Goal: Task Accomplishment & Management: Manage account settings

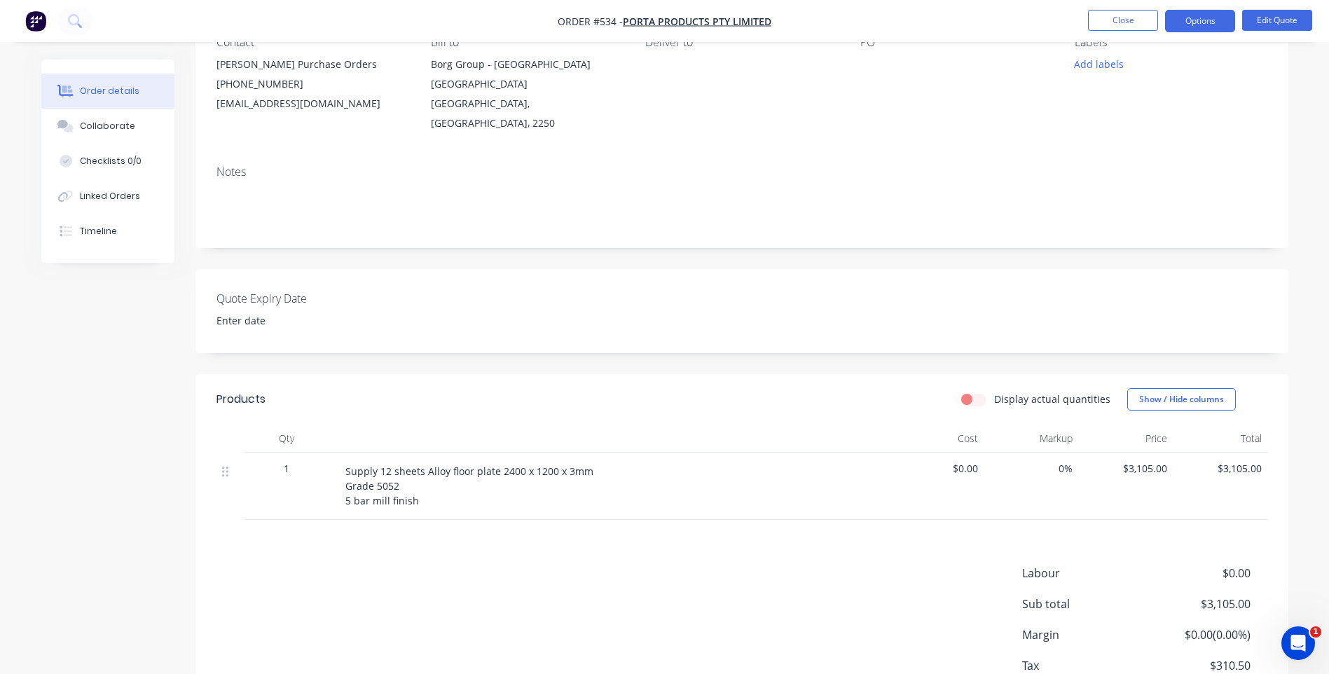
scroll to position [216, 0]
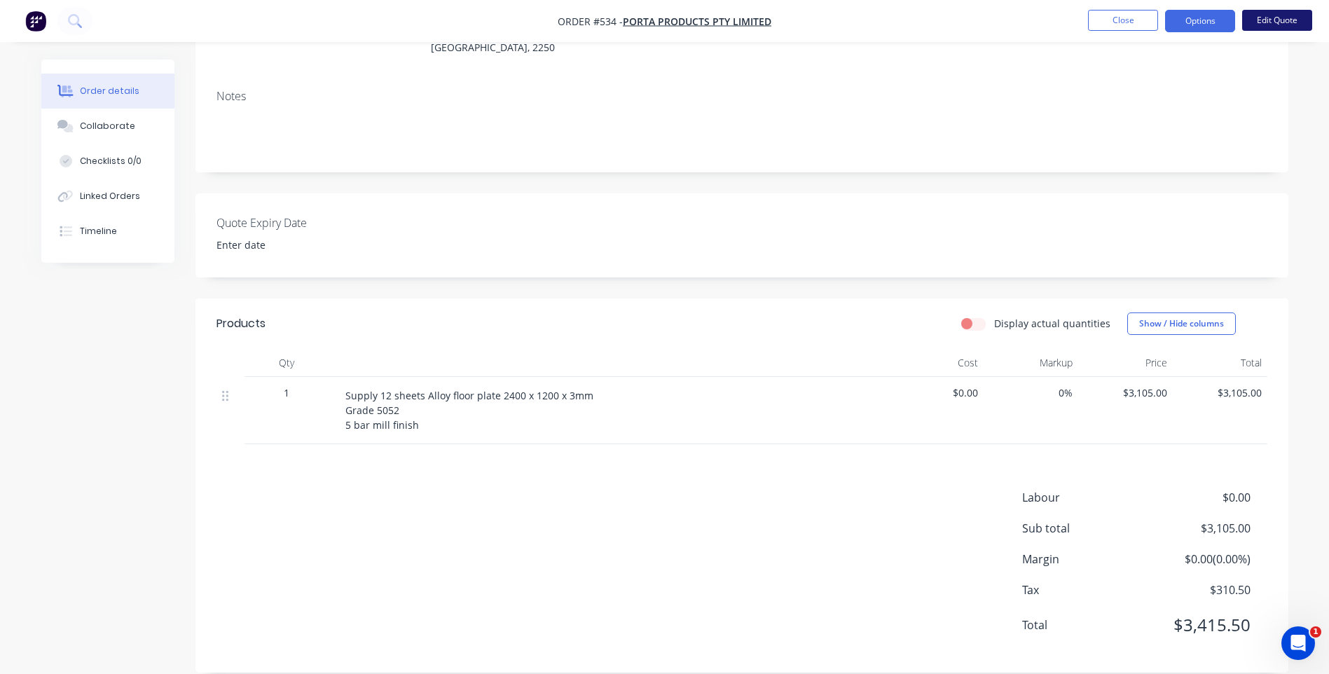
click at [1258, 16] on button "Edit Quote" at bounding box center [1277, 20] width 70 height 21
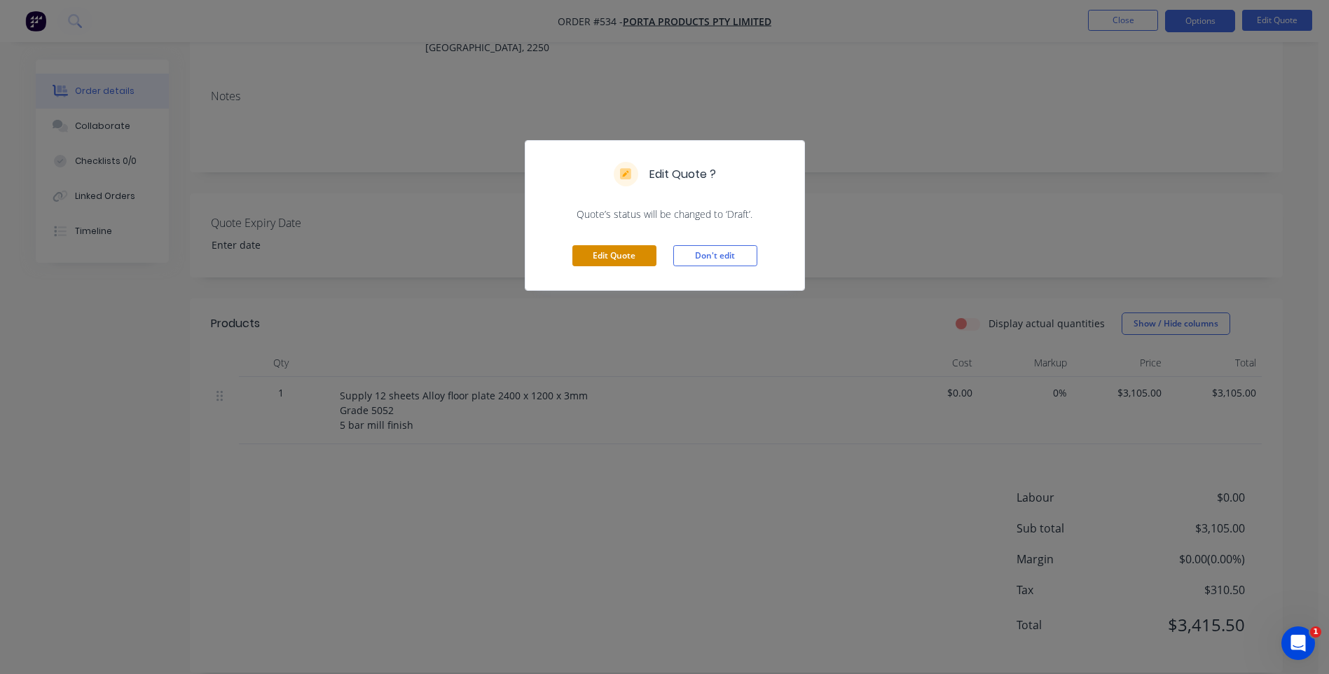
click at [611, 251] on button "Edit Quote" at bounding box center [615, 255] width 84 height 21
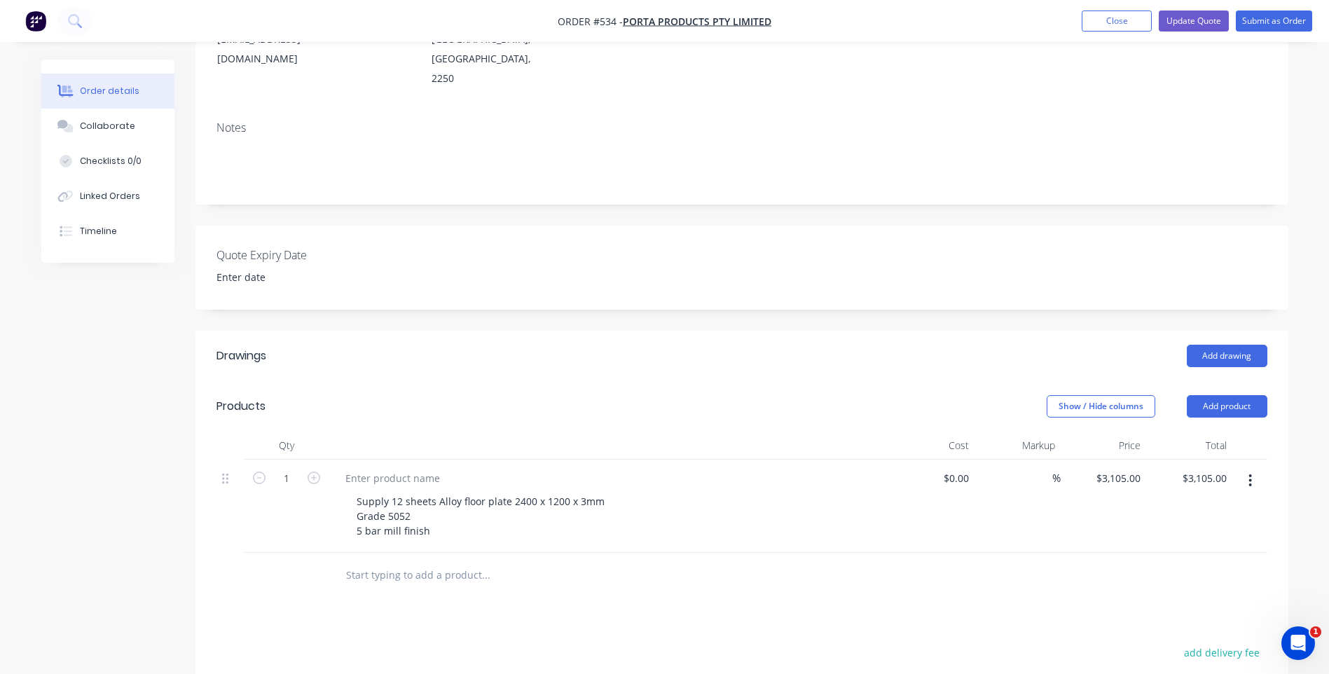
scroll to position [280, 0]
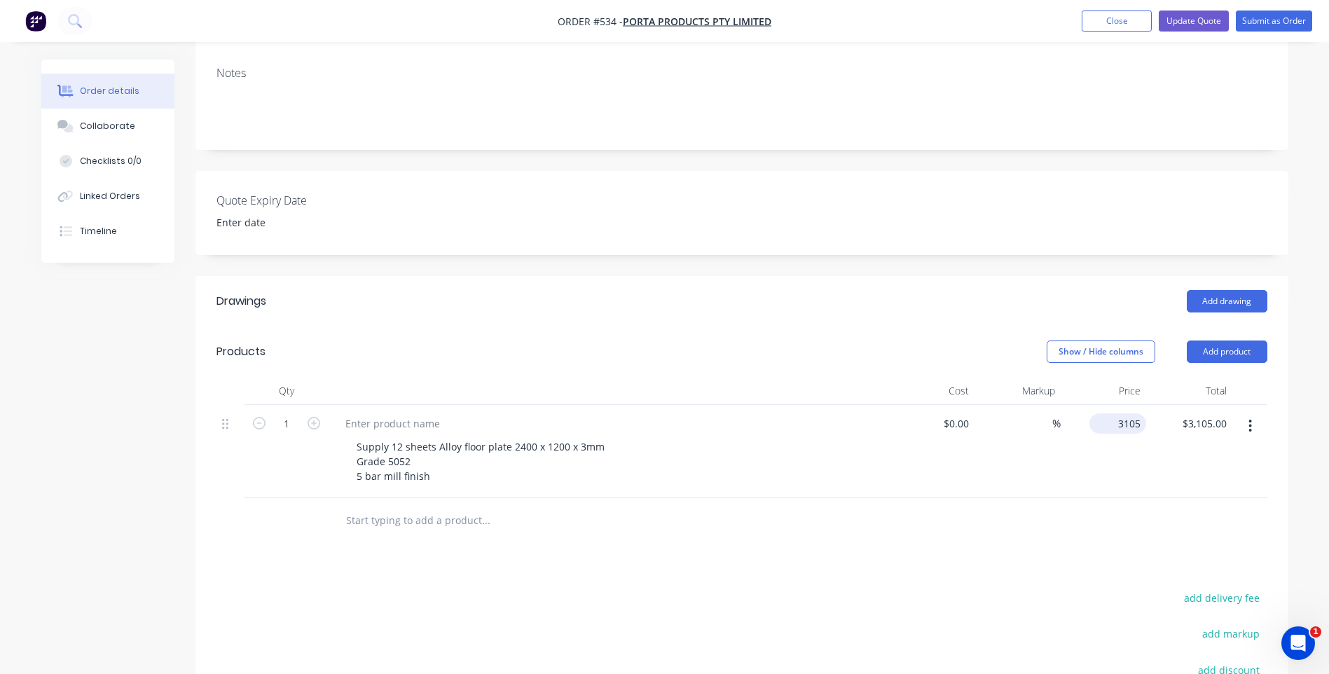
click at [1123, 413] on input "3105" at bounding box center [1120, 423] width 51 height 20
type input "$2,727.27"
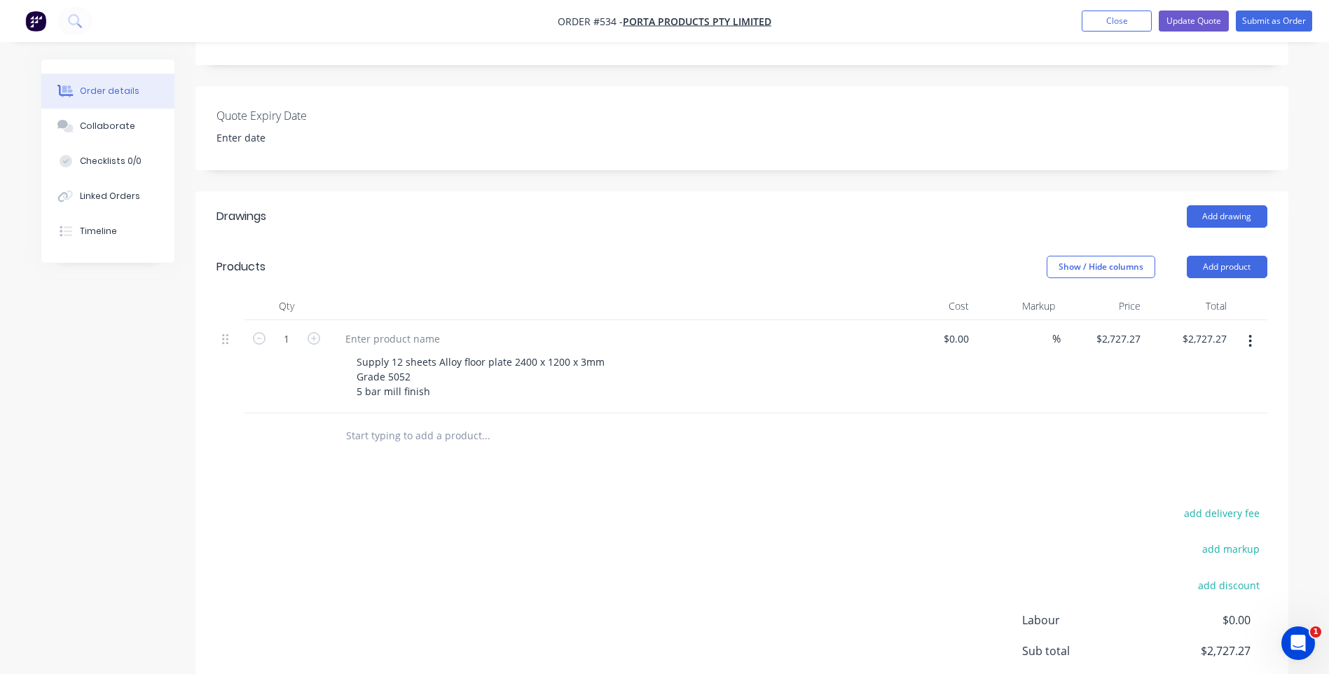
scroll to position [188, 0]
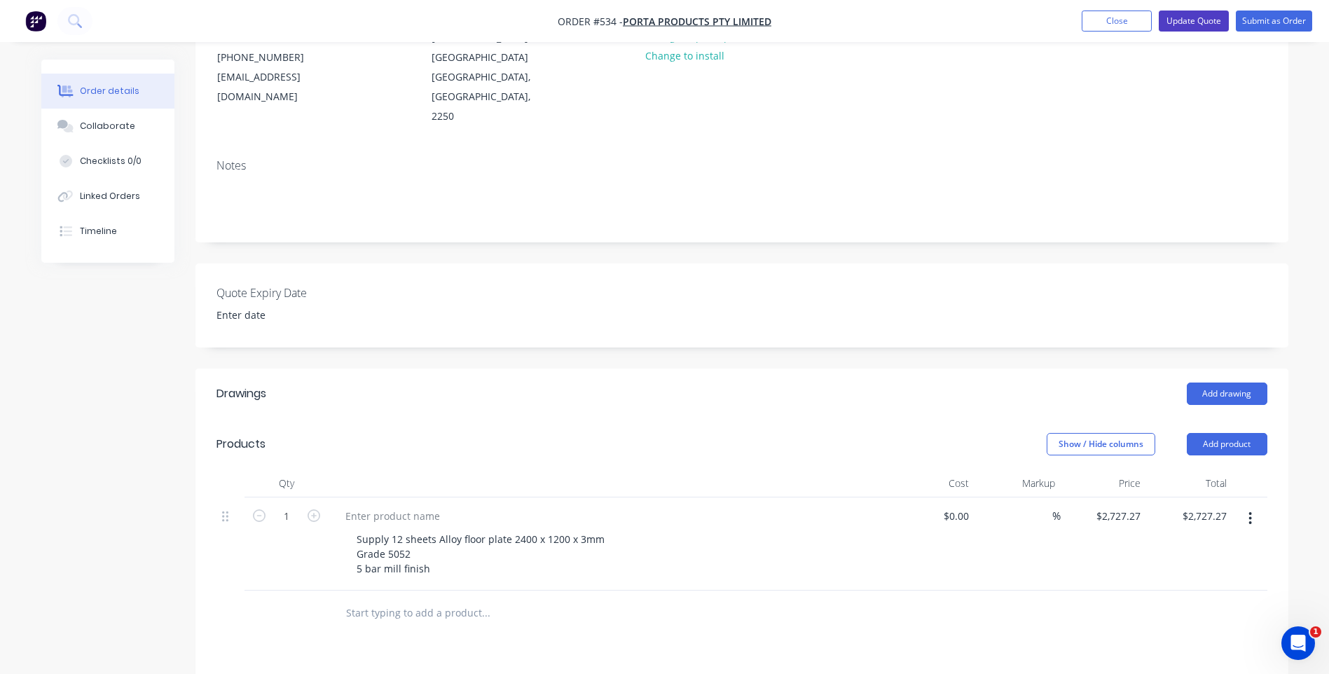
click at [1181, 15] on button "Update Quote" at bounding box center [1194, 21] width 70 height 21
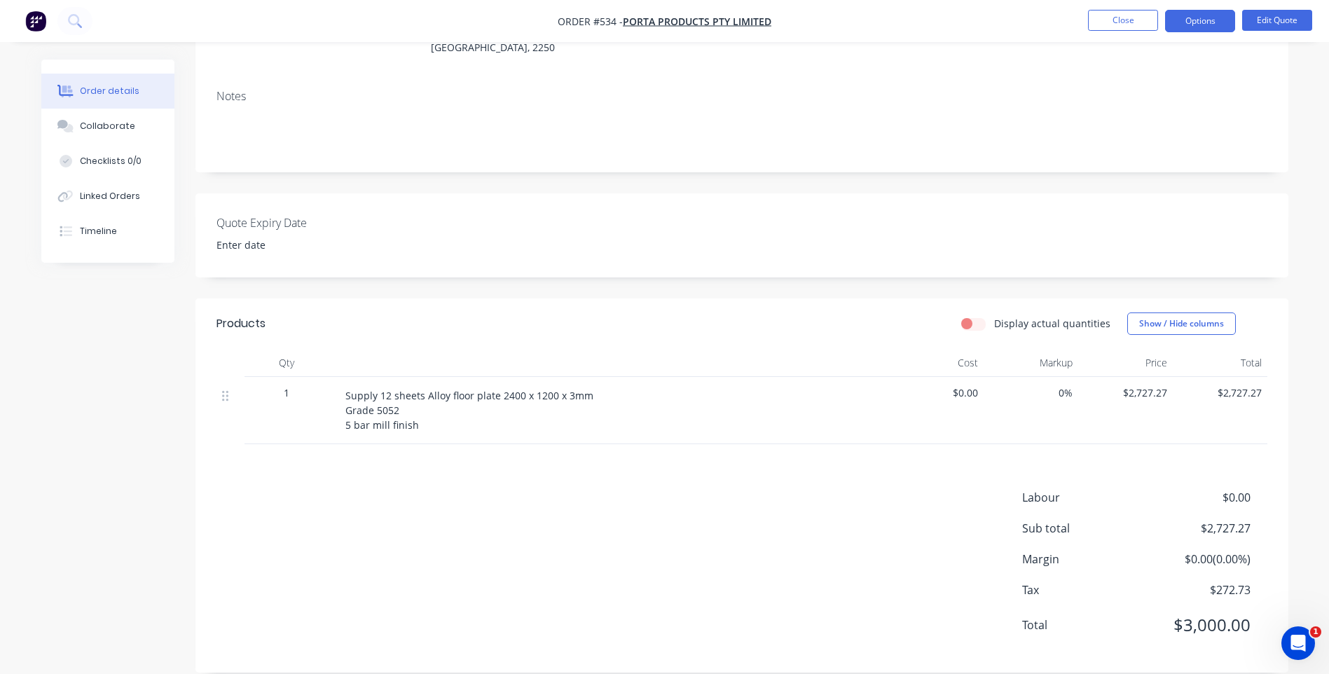
scroll to position [0, 0]
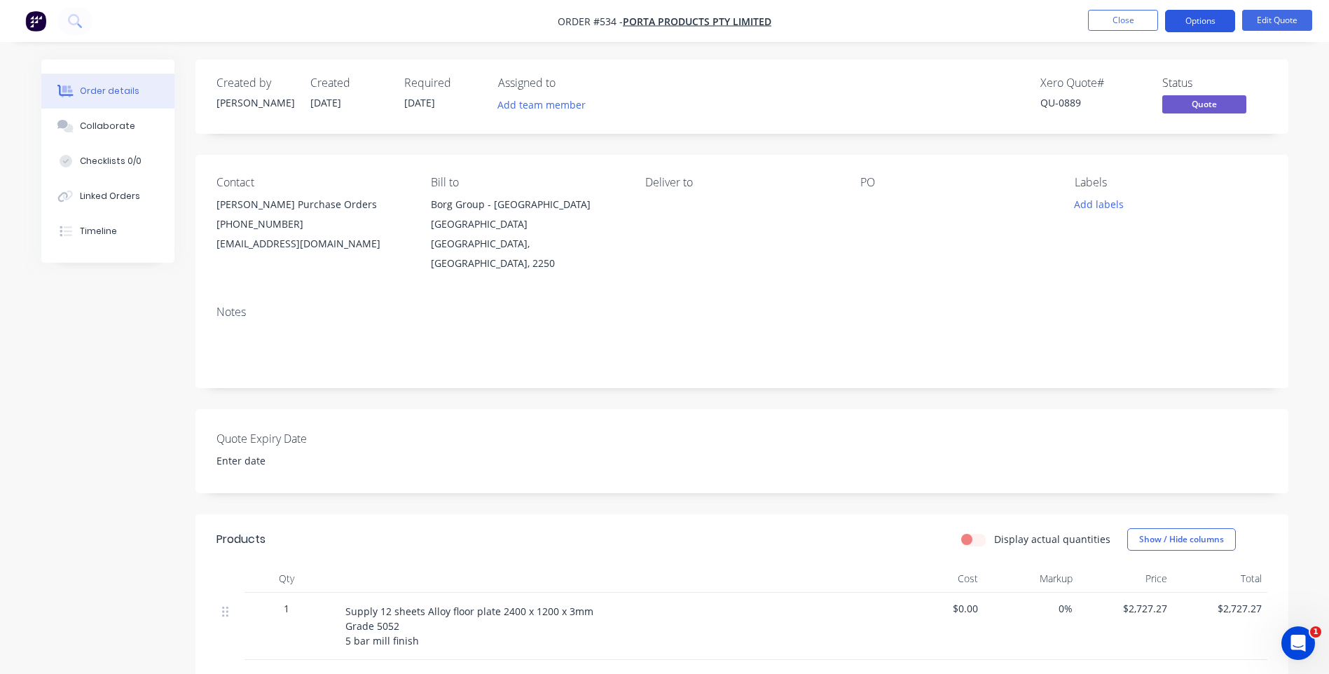
click at [1208, 16] on button "Options" at bounding box center [1200, 21] width 70 height 22
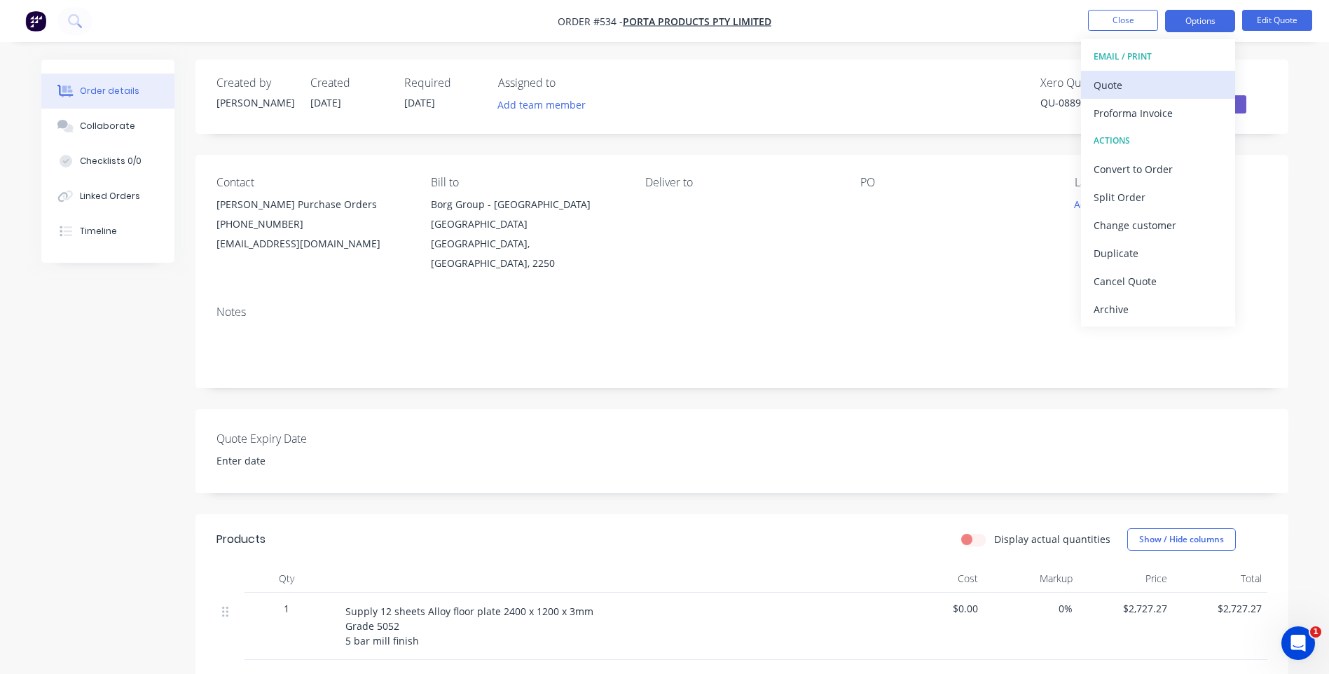
click at [1115, 78] on div "Quote" at bounding box center [1158, 85] width 129 height 20
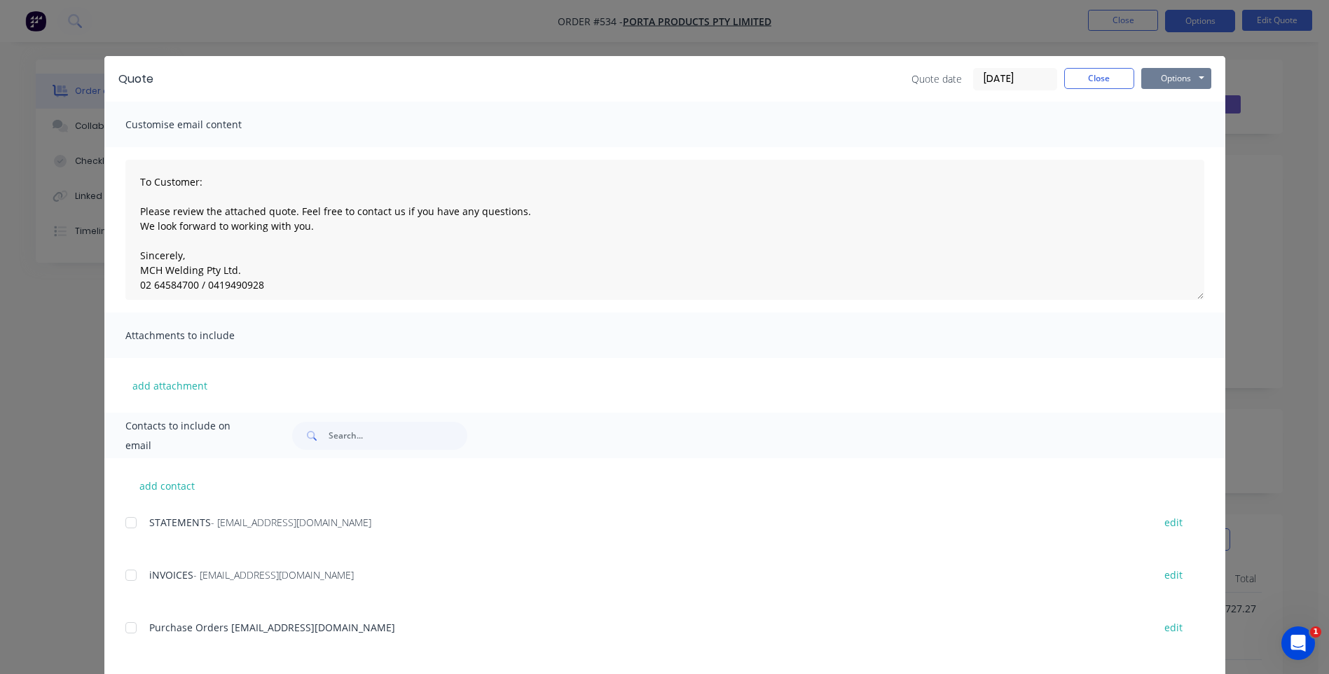
click at [1165, 72] on button "Options" at bounding box center [1177, 78] width 70 height 21
click at [1168, 97] on button "Preview" at bounding box center [1187, 103] width 90 height 23
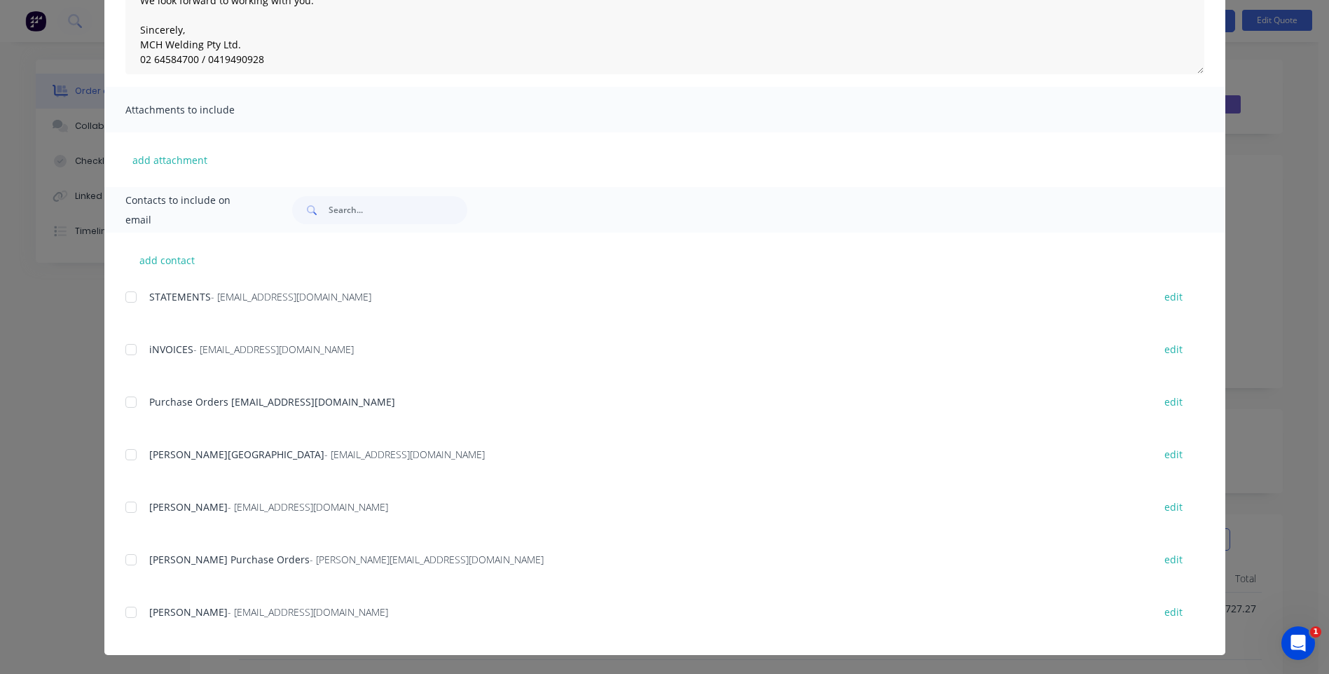
scroll to position [226, 0]
click at [125, 561] on div at bounding box center [131, 559] width 28 height 28
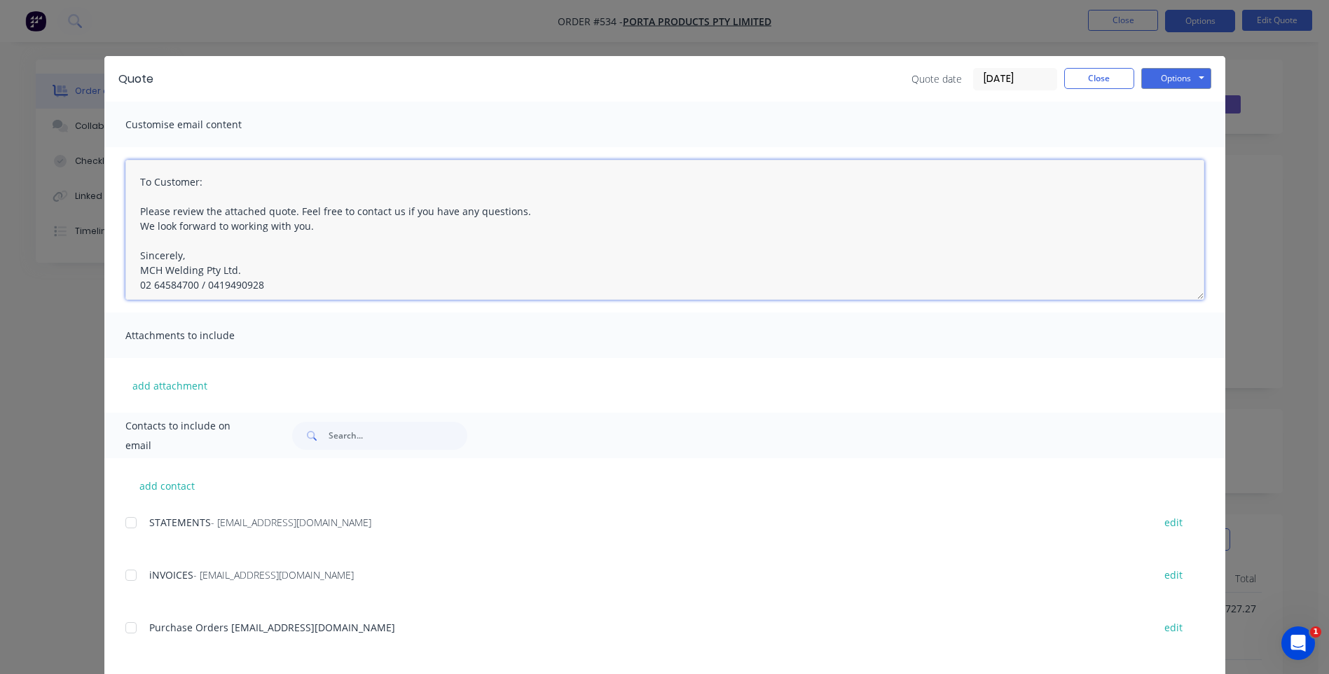
click at [200, 182] on textarea "To Customer: Please review the attached quote. Feel free to contact us if you h…" at bounding box center [664, 230] width 1079 height 140
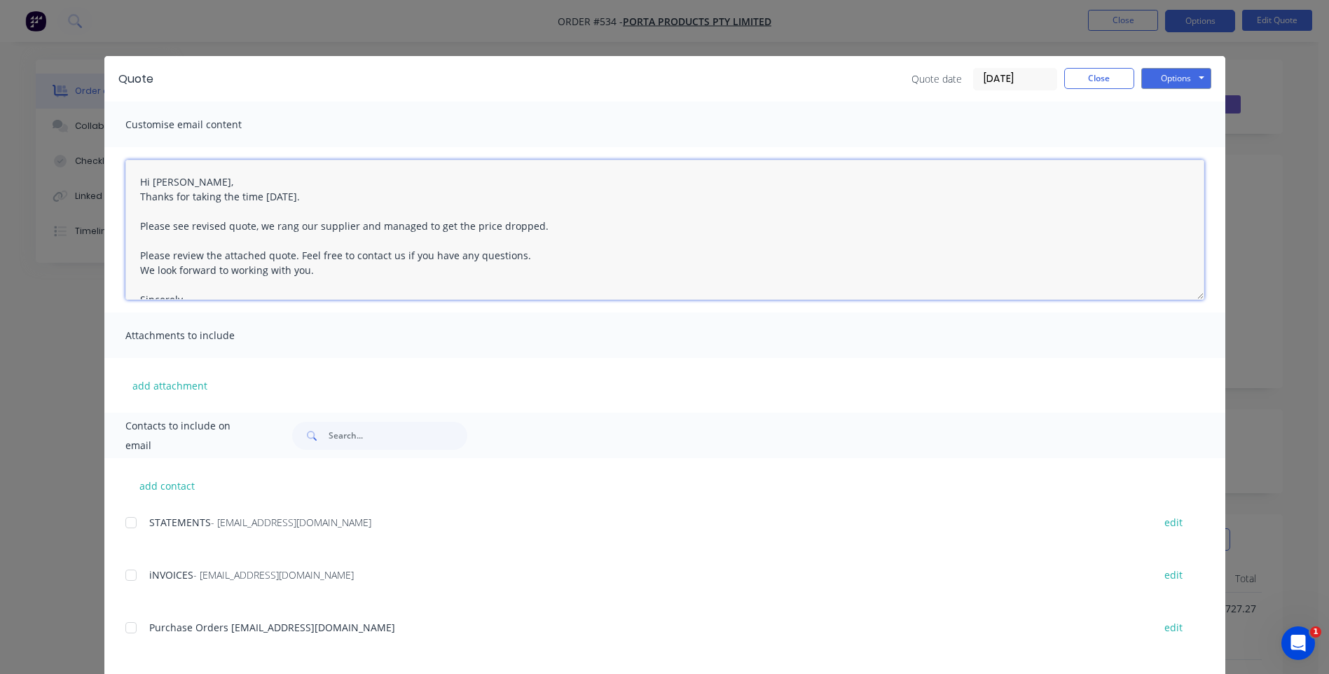
click at [254, 198] on textarea "Hi [PERSON_NAME], Thanks for taking the time [DATE]. Please see revised quote, …" at bounding box center [664, 230] width 1079 height 140
click at [529, 229] on textarea "Hi [PERSON_NAME], Thanks for taking the time call [DATE]. Please see revised qu…" at bounding box center [664, 230] width 1079 height 140
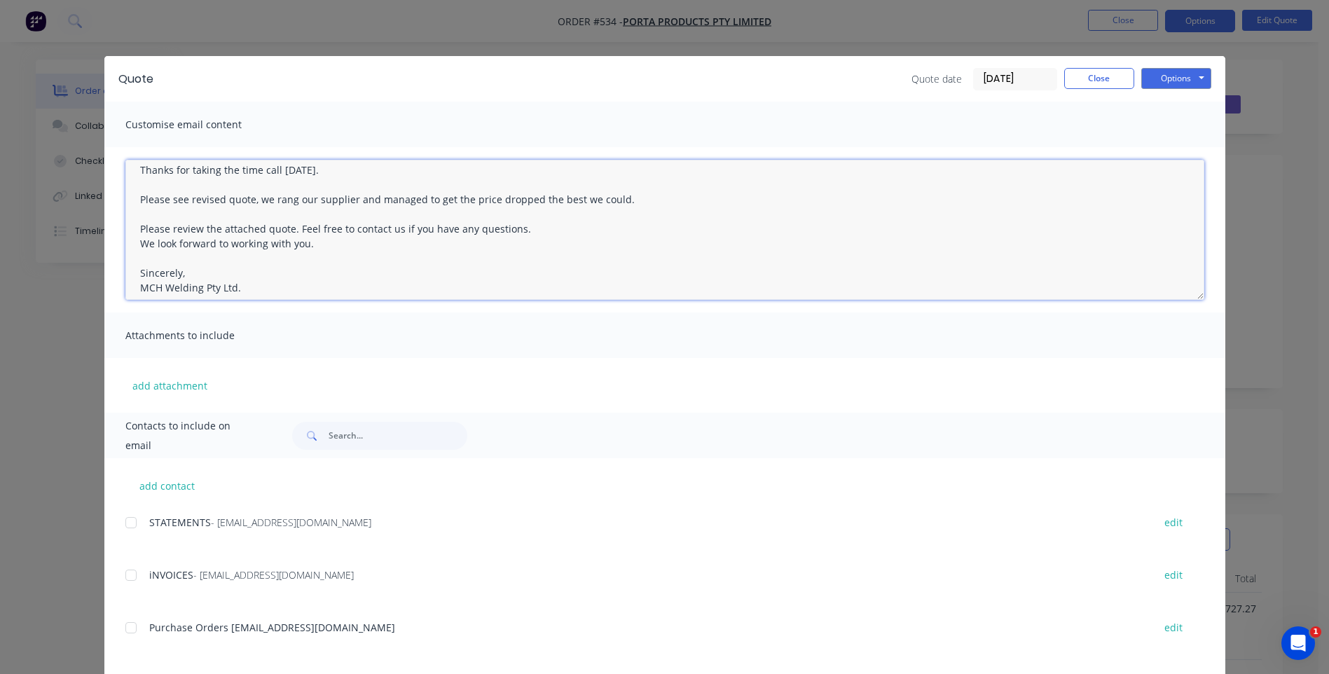
scroll to position [51, 0]
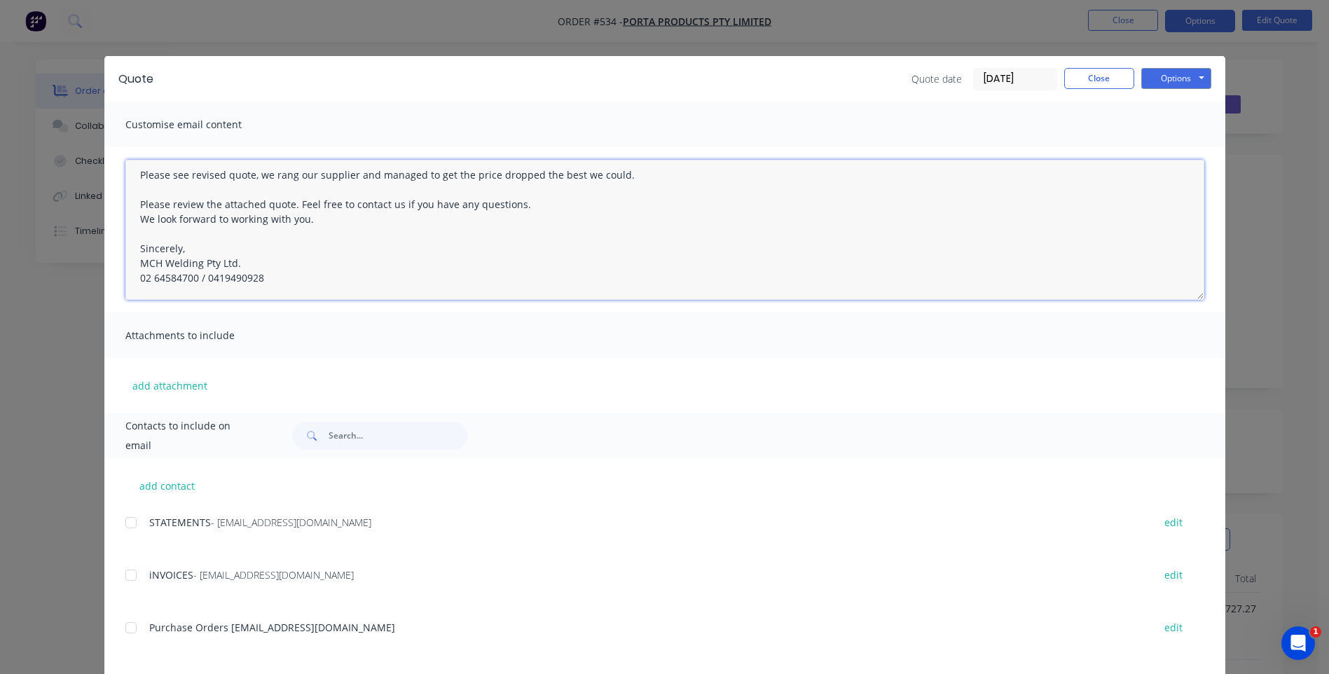
click at [139, 232] on textarea "Hi [PERSON_NAME], Thanks for taking the time call [DATE]. Please see revised qu…" at bounding box center [664, 230] width 1079 height 140
drag, startPoint x: 527, startPoint y: 175, endPoint x: 537, endPoint y: 209, distance: 35.2
click at [526, 176] on textarea "Hi [PERSON_NAME], Thanks for taking the time call [DATE]. Please see revised qu…" at bounding box center [664, 230] width 1079 height 140
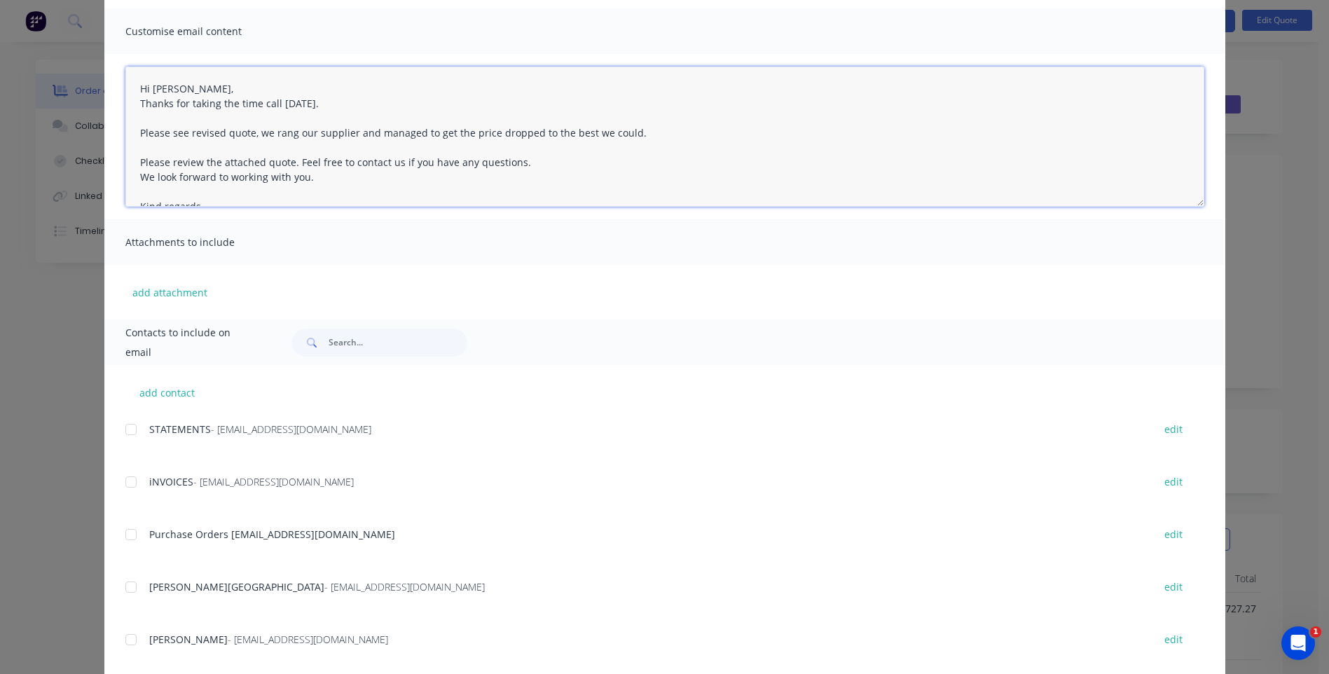
scroll to position [0, 0]
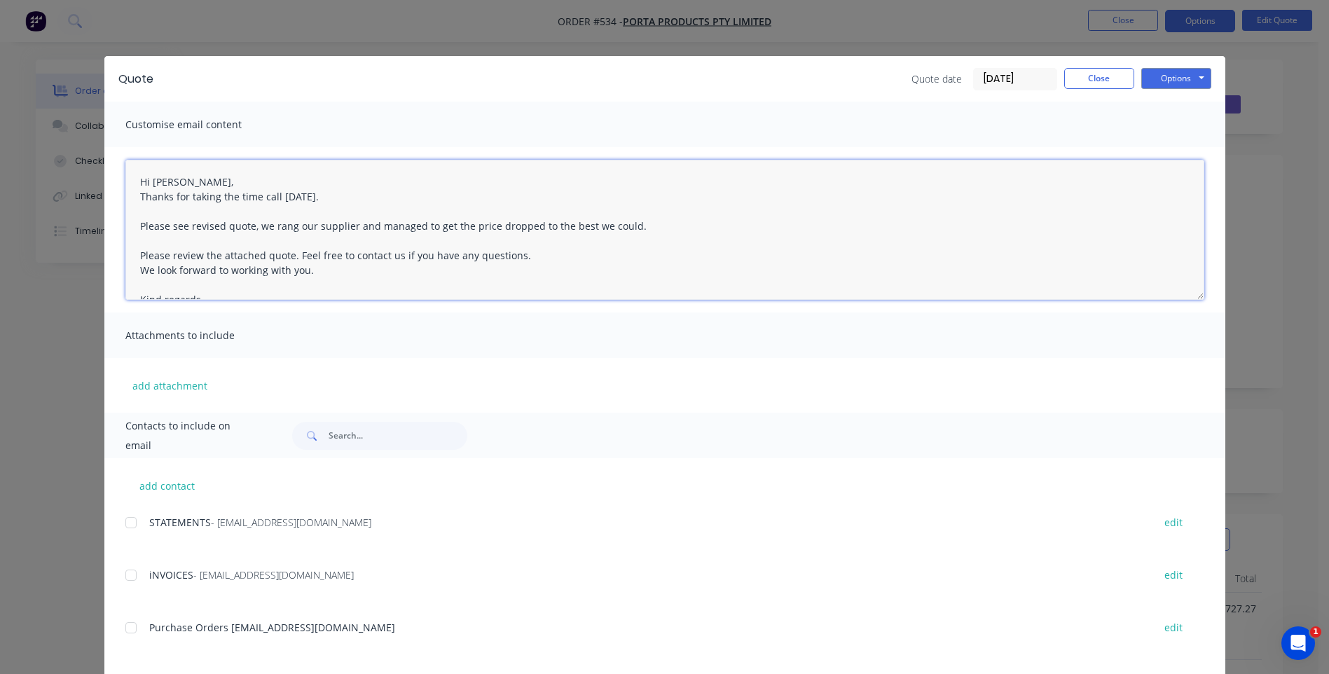
click at [625, 227] on textarea "Hi [PERSON_NAME], Thanks for taking the time call [DATE]. Please see revised qu…" at bounding box center [664, 230] width 1079 height 140
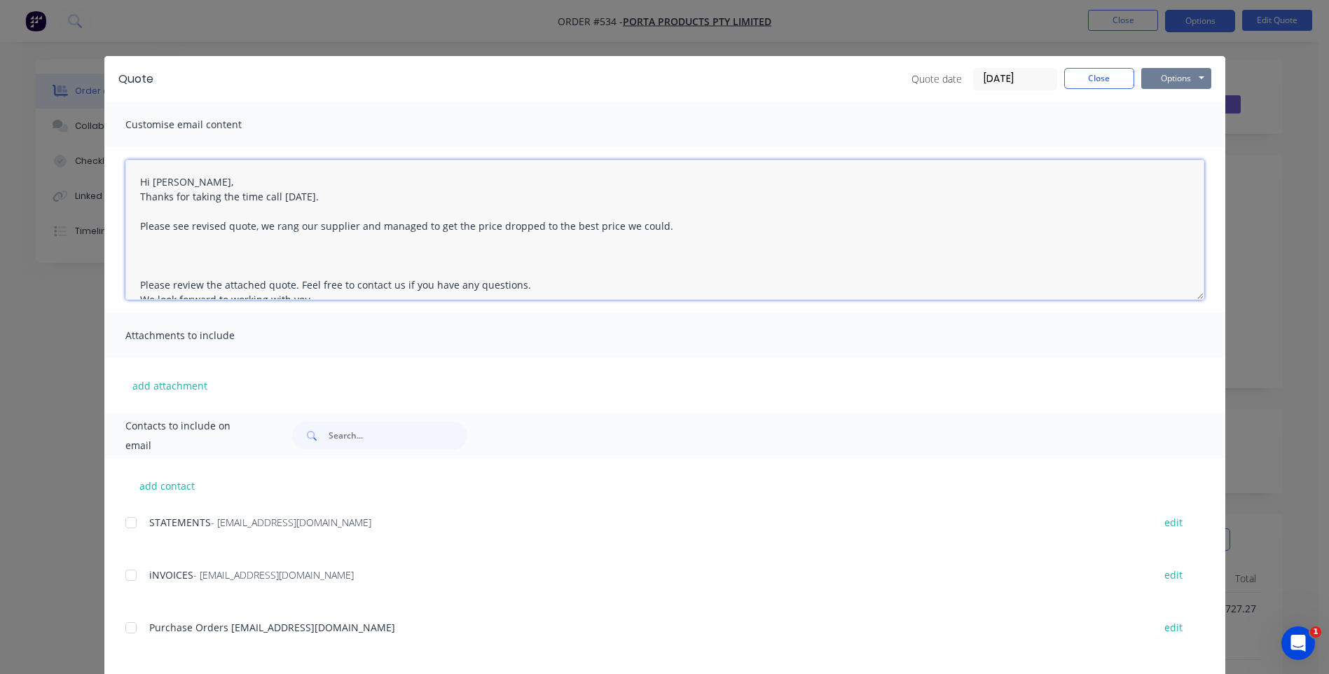
type textarea "Hi [PERSON_NAME], Thanks for taking the time call [DATE]. Please see revised qu…"
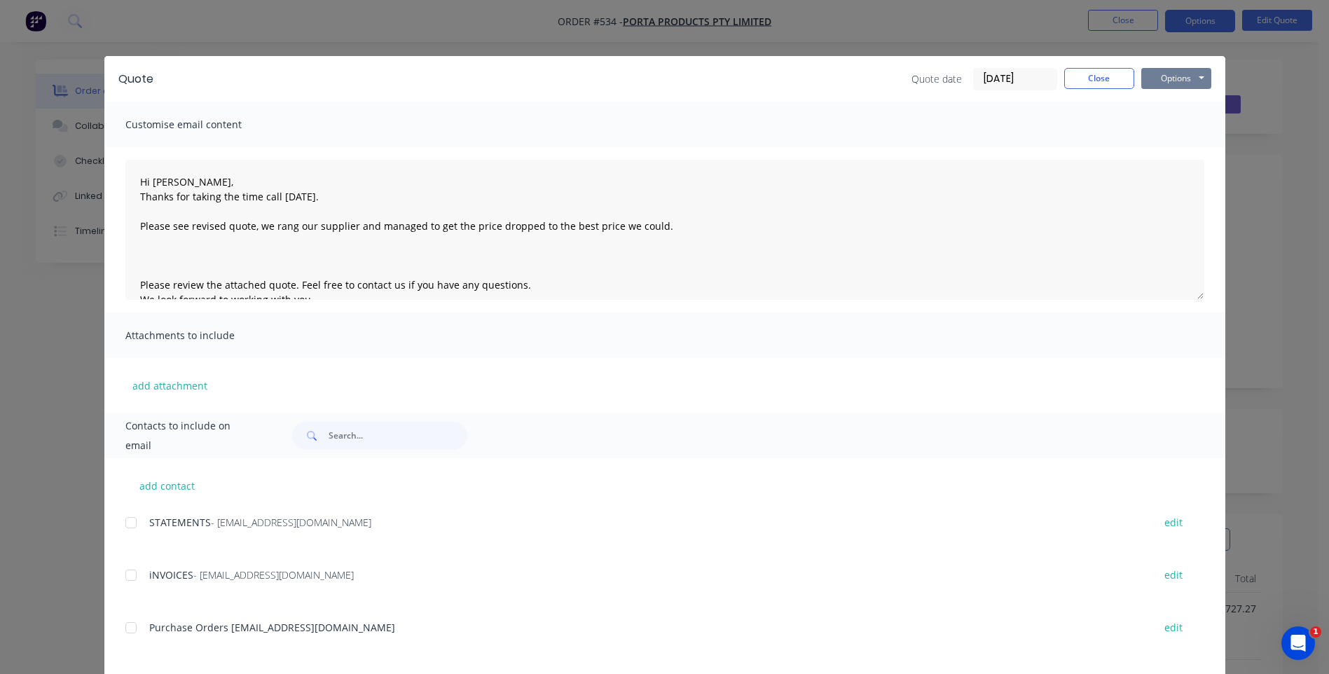
click at [1156, 75] on button "Options" at bounding box center [1177, 78] width 70 height 21
drag, startPoint x: 777, startPoint y: 74, endPoint x: 793, endPoint y: 151, distance: 79.3
click at [797, 197] on div "Quote Quote date [DATE] Close Options Preview Print Email Customise email conte…" at bounding box center [664, 468] width 1121 height 825
click at [721, 90] on div "Quote Quote date [DATE] Close Options Preview Print Email" at bounding box center [664, 79] width 1121 height 46
click at [1156, 78] on button "Options" at bounding box center [1177, 78] width 70 height 21
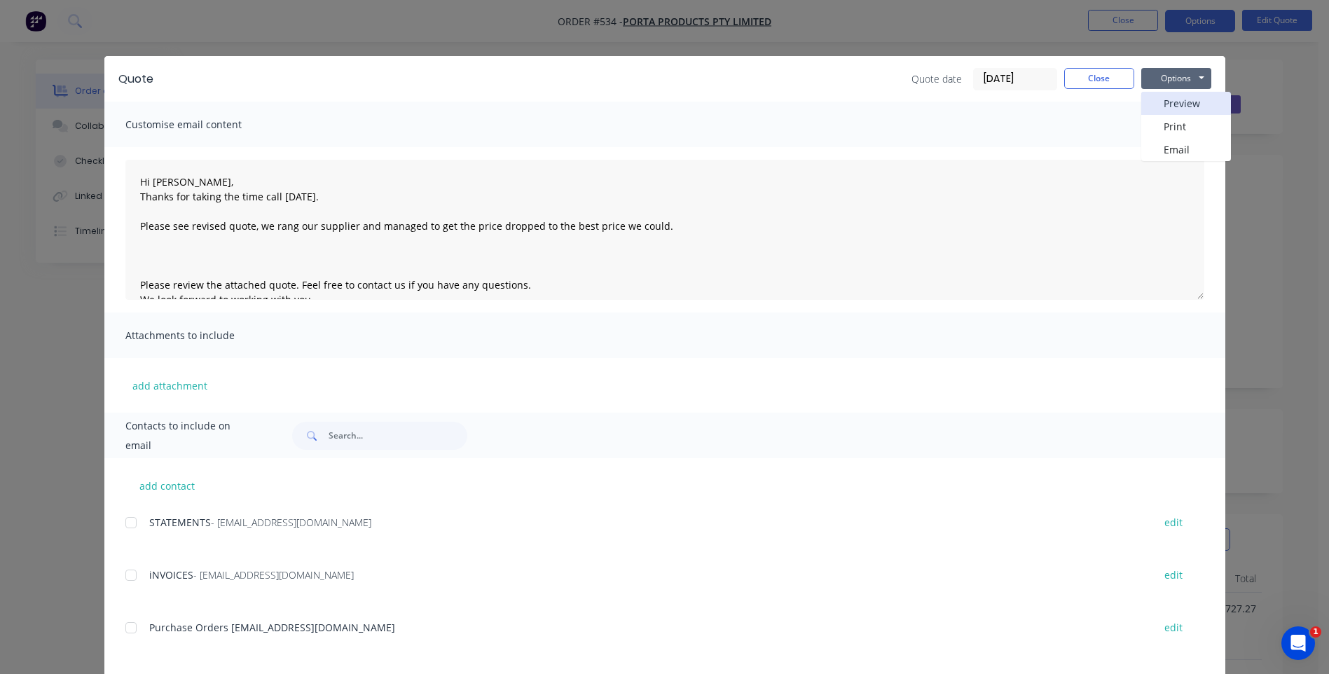
click at [1167, 100] on button "Preview" at bounding box center [1187, 103] width 90 height 23
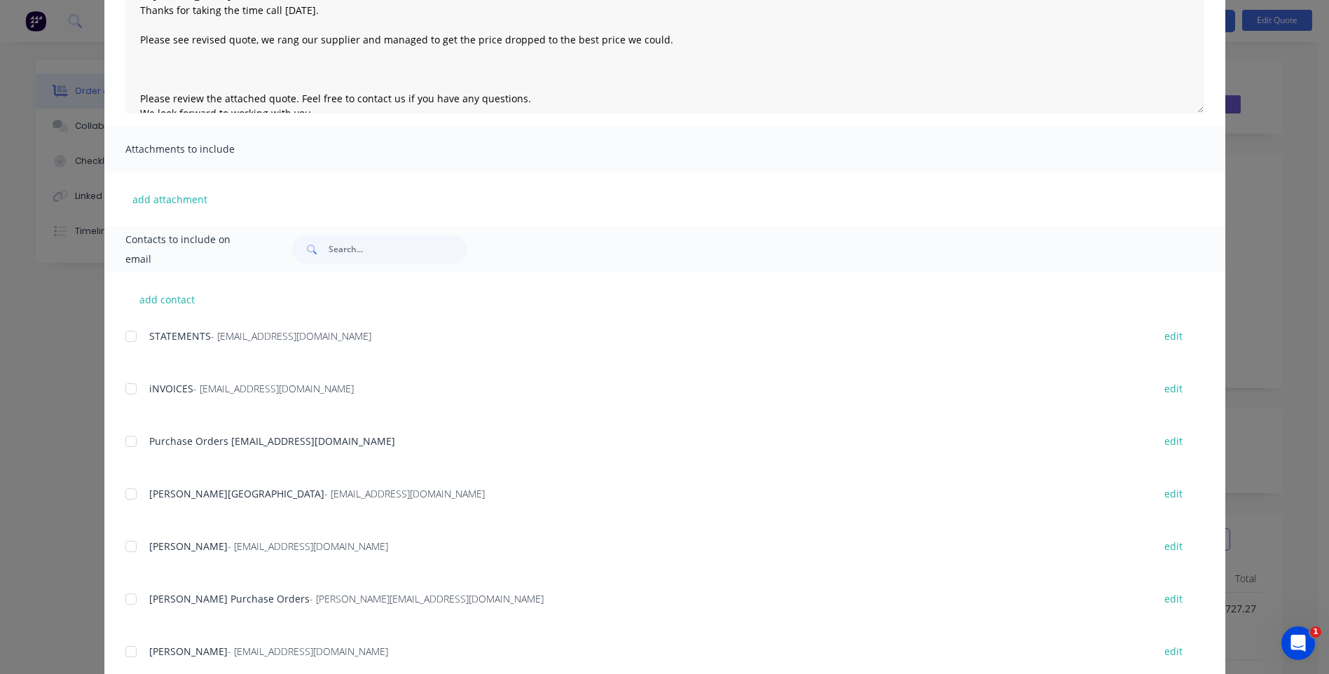
scroll to position [226, 0]
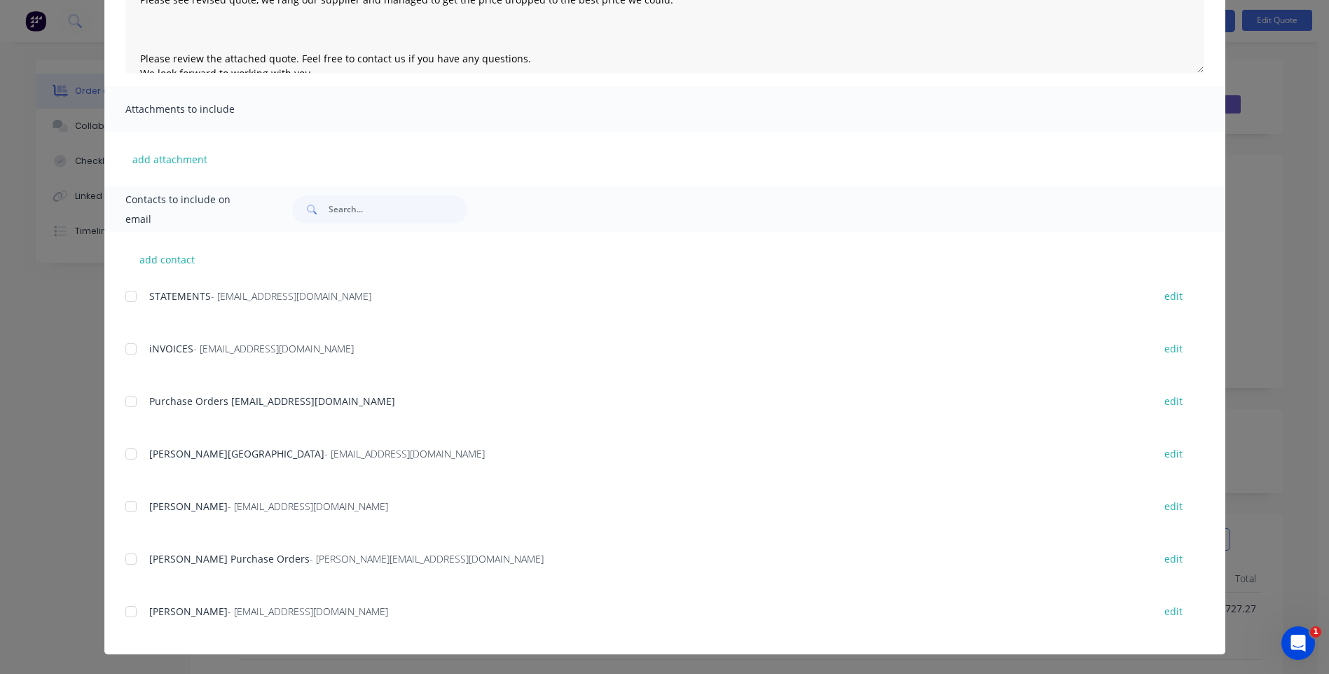
click at [126, 561] on div at bounding box center [131, 559] width 28 height 28
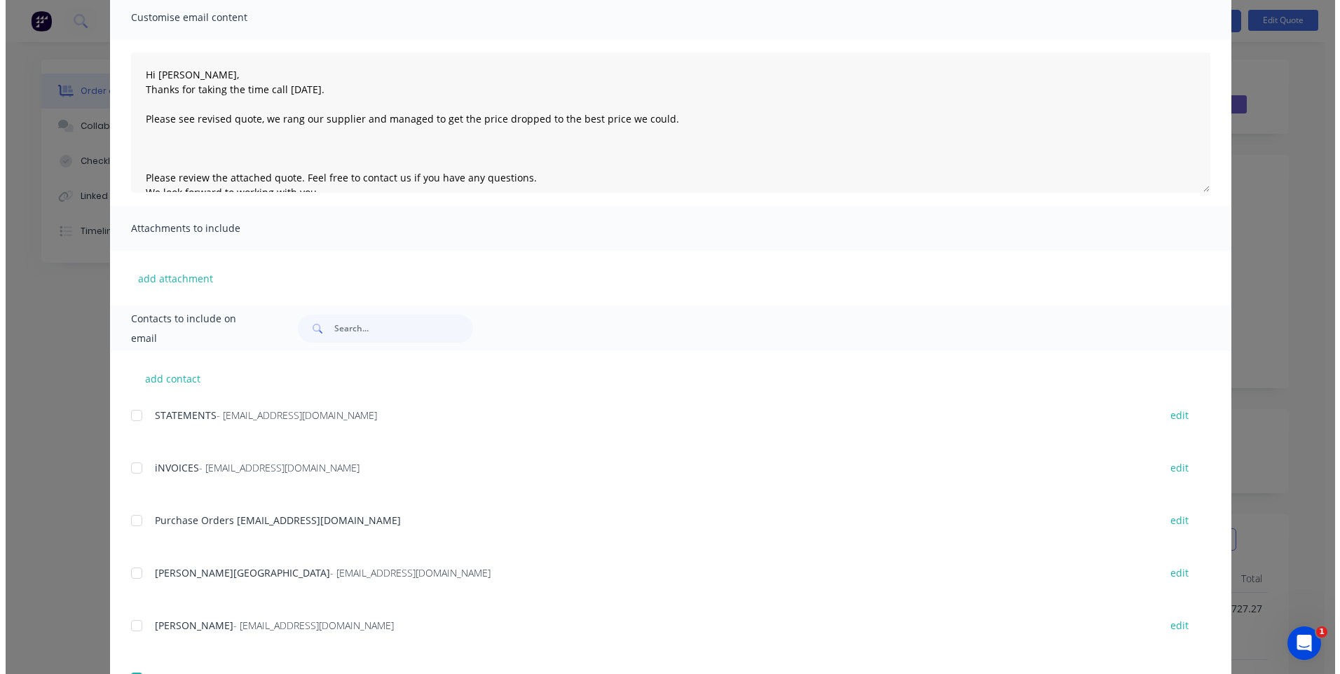
scroll to position [0, 0]
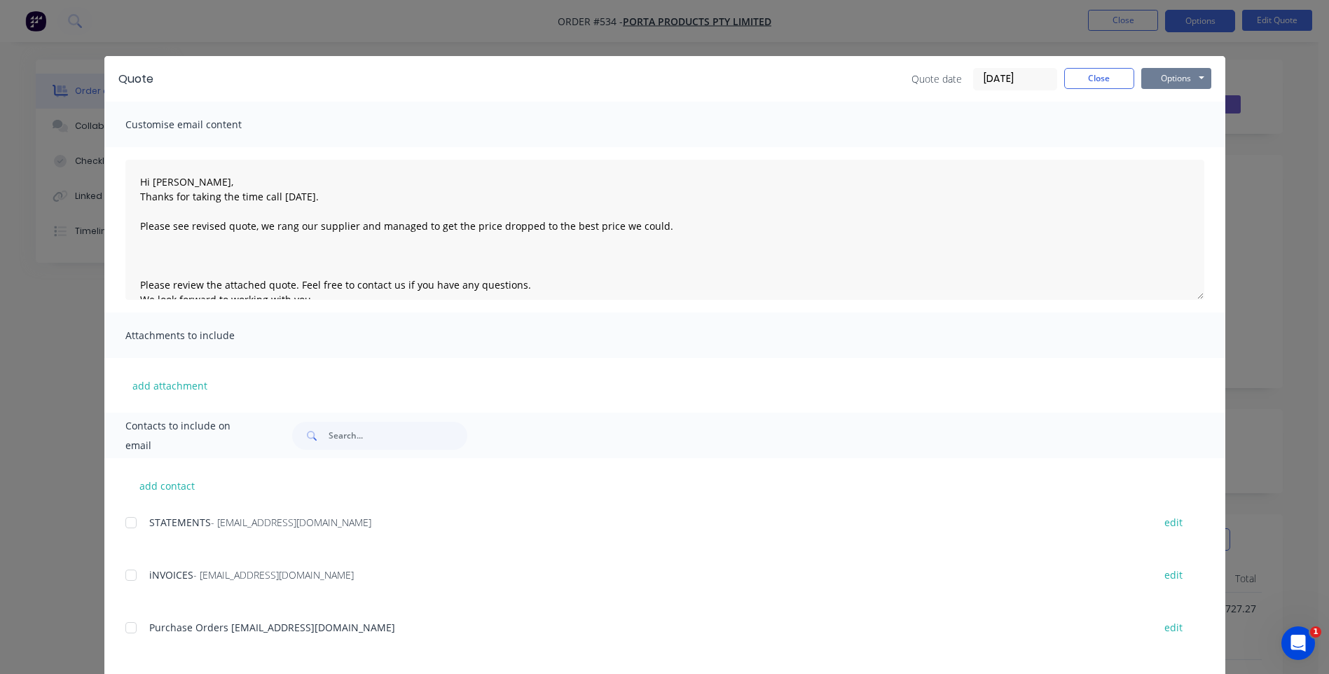
click at [1170, 76] on button "Options" at bounding box center [1177, 78] width 70 height 21
click at [1163, 149] on button "Email" at bounding box center [1187, 149] width 90 height 23
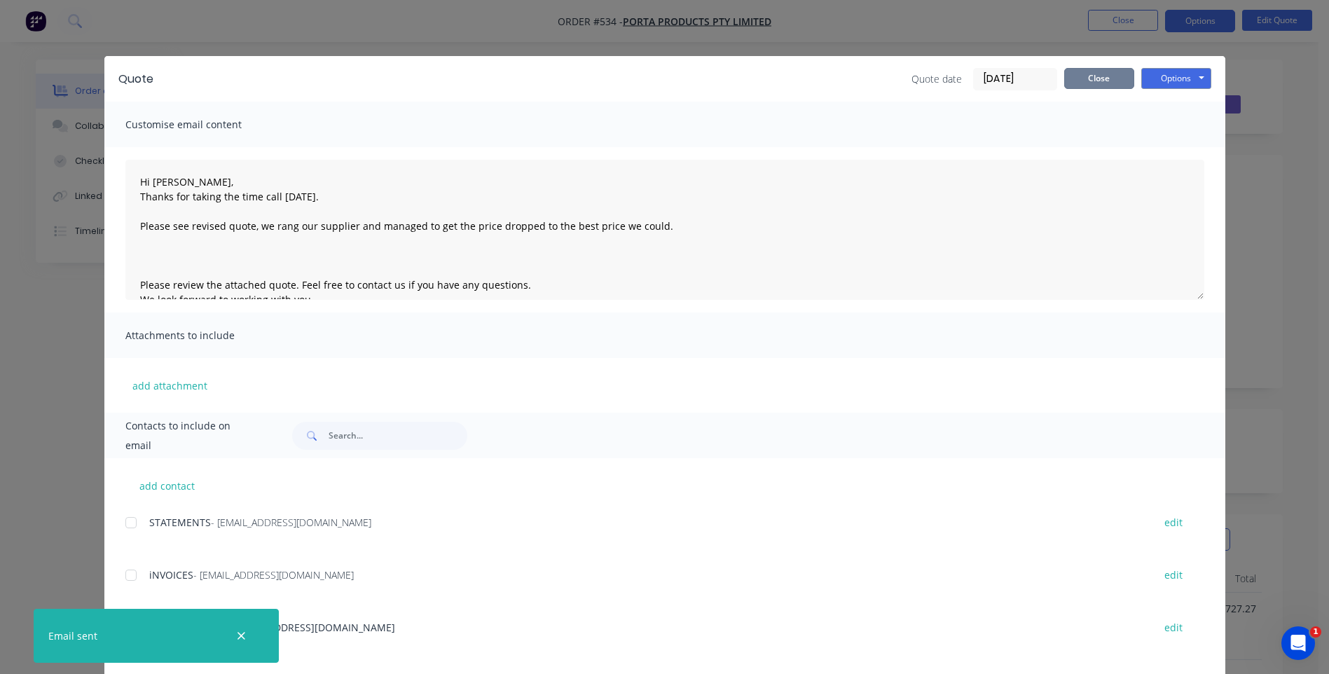
click at [1074, 78] on button "Close" at bounding box center [1099, 78] width 70 height 21
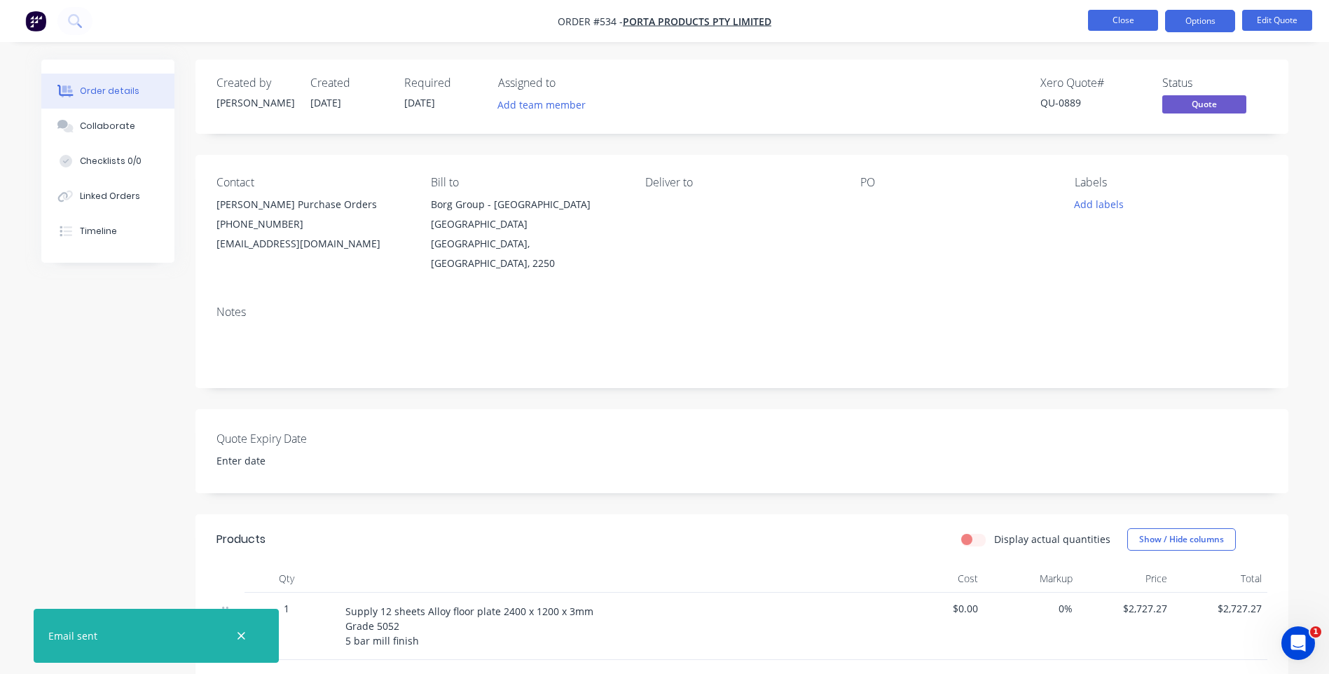
click at [1113, 16] on button "Close" at bounding box center [1123, 20] width 70 height 21
